Goal: Information Seeking & Learning: Learn about a topic

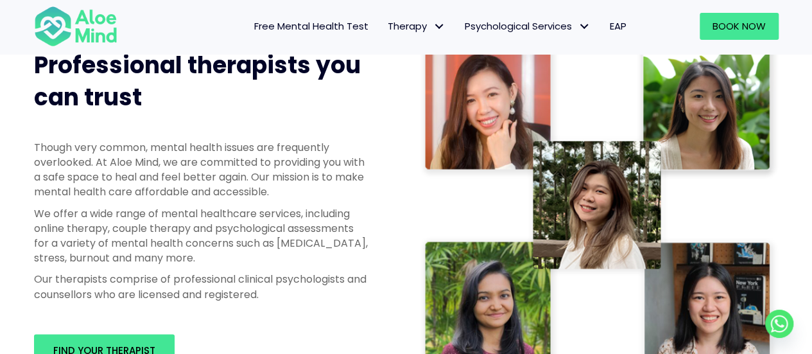
scroll to position [578, 0]
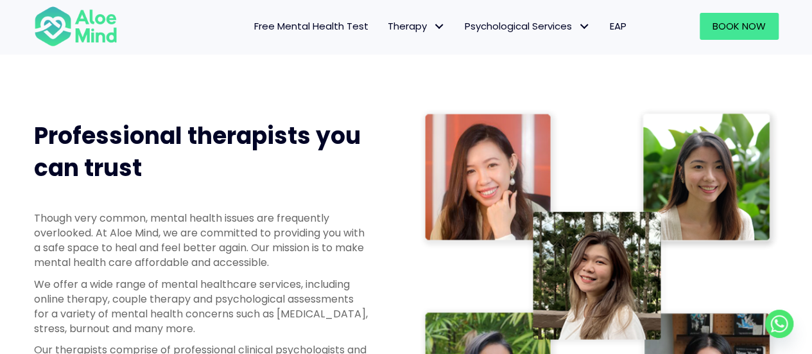
click at [623, 30] on span "EAP" at bounding box center [618, 25] width 17 height 13
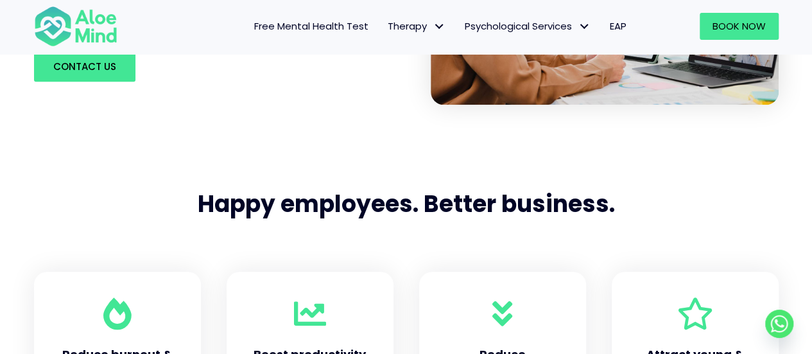
scroll to position [642, 0]
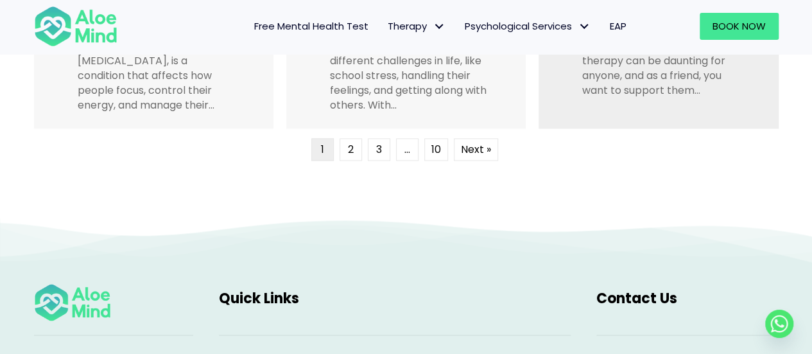
scroll to position [3595, 0]
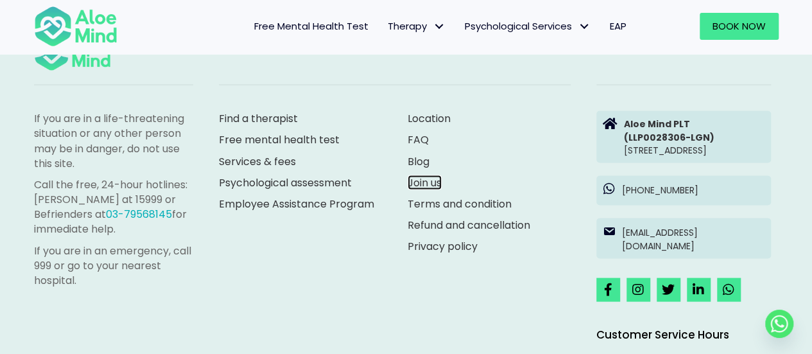
click at [415, 180] on link "Join us" at bounding box center [424, 182] width 34 height 15
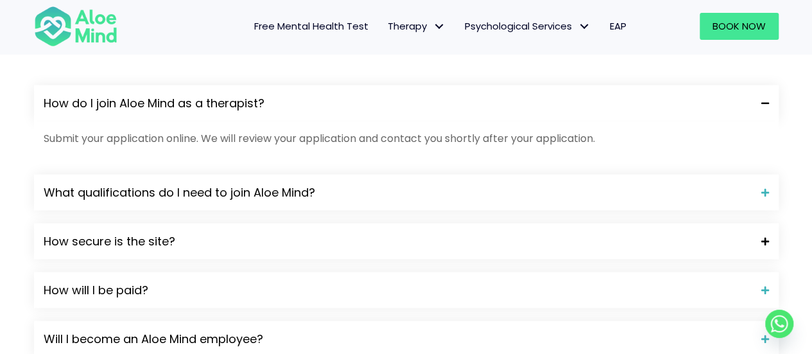
scroll to position [1219, 0]
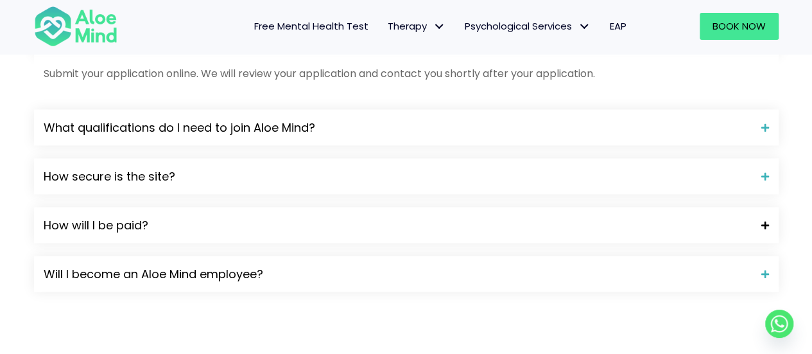
click at [558, 230] on span "How will I be paid?" at bounding box center [398, 225] width 708 height 17
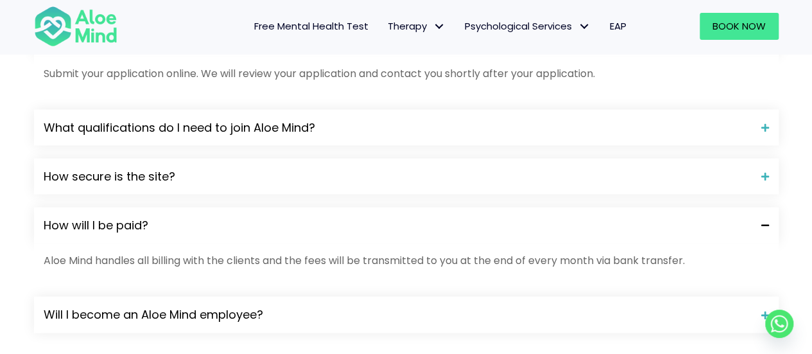
click at [545, 222] on span "How will I be paid?" at bounding box center [398, 225] width 708 height 17
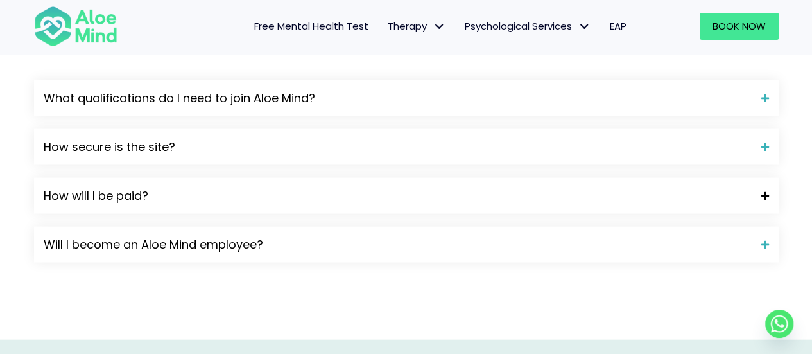
scroll to position [1283, 0]
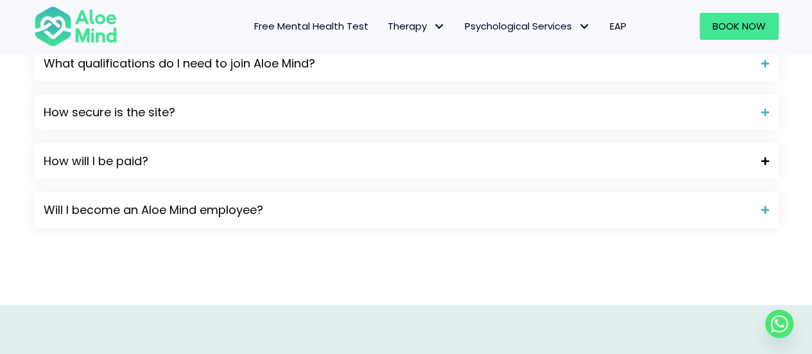
click at [545, 223] on div "Will I become an Aloe Mind employee?" at bounding box center [406, 210] width 744 height 36
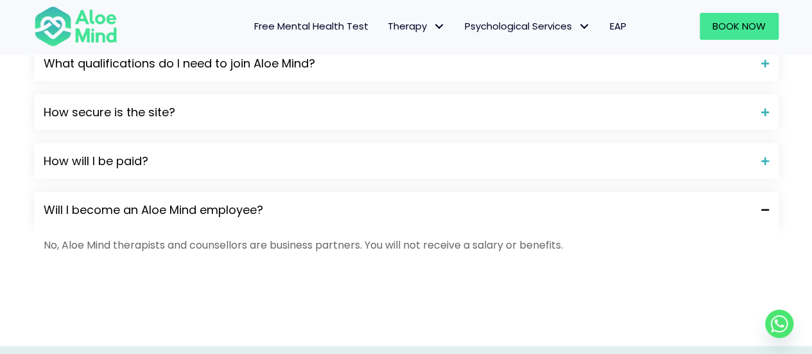
click at [545, 216] on span "Will I become an Aloe Mind employee?" at bounding box center [398, 210] width 708 height 17
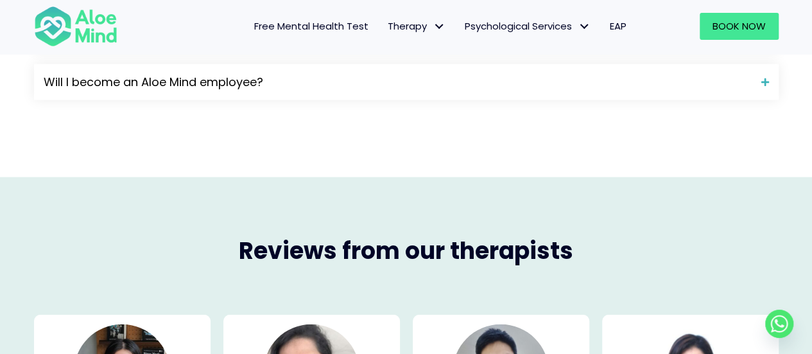
scroll to position [1219, 0]
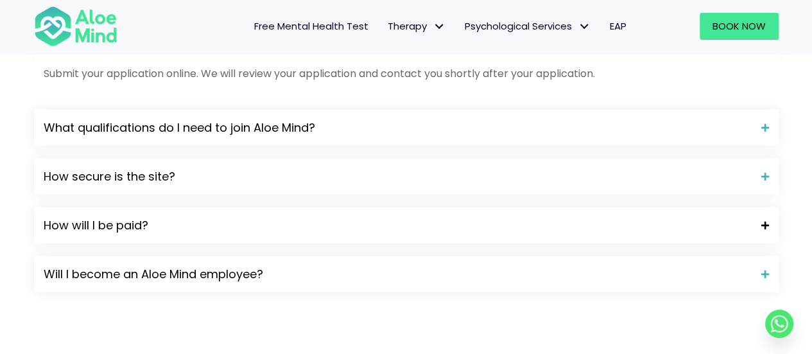
click at [314, 234] on div "How will I be paid?" at bounding box center [406, 225] width 744 height 36
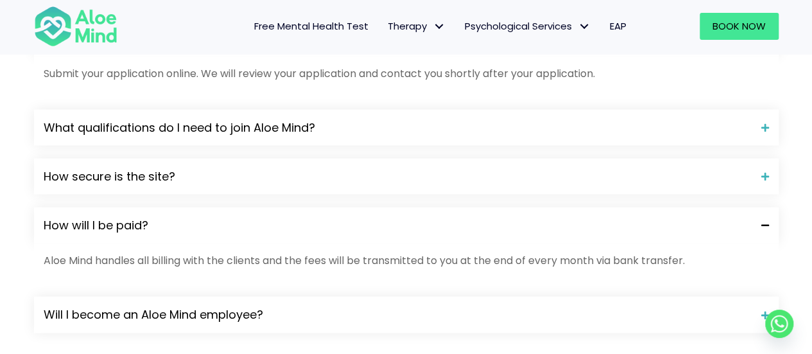
click at [324, 224] on span "How will I be paid?" at bounding box center [398, 225] width 708 height 17
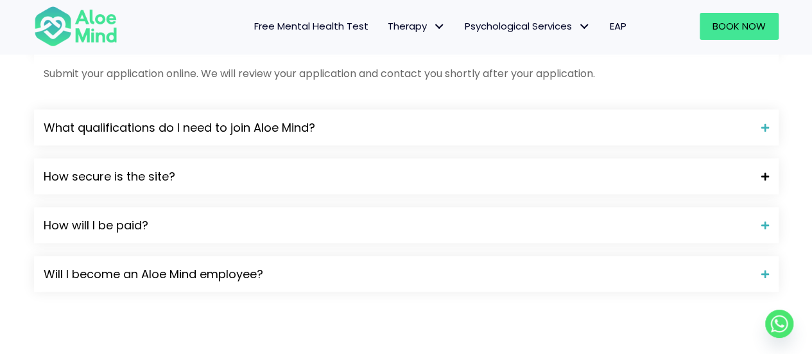
click at [361, 171] on span "How secure is the site?" at bounding box center [398, 176] width 708 height 17
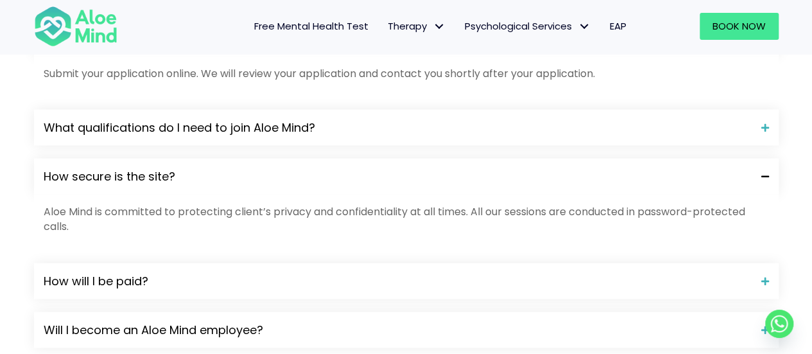
click at [361, 171] on span "How secure is the site?" at bounding box center [398, 176] width 708 height 17
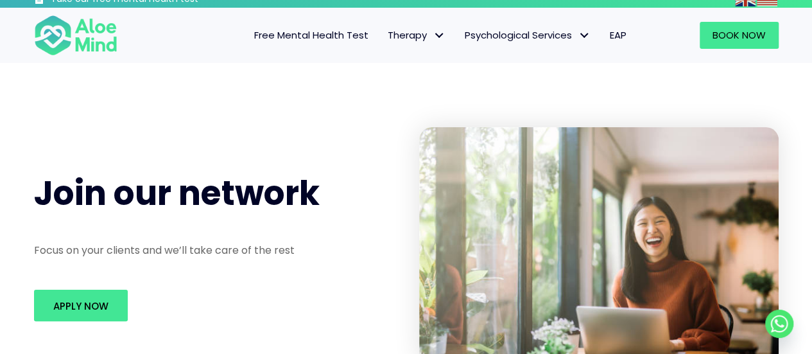
scroll to position [0, 0]
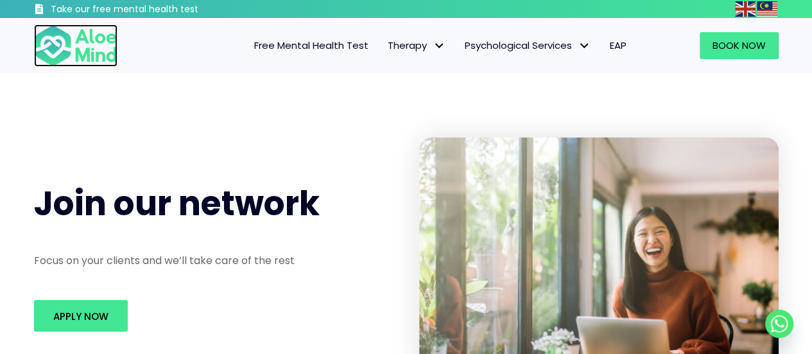
click at [45, 39] on img at bounding box center [75, 45] width 83 height 42
